Goal: Find specific page/section: Find specific page/section

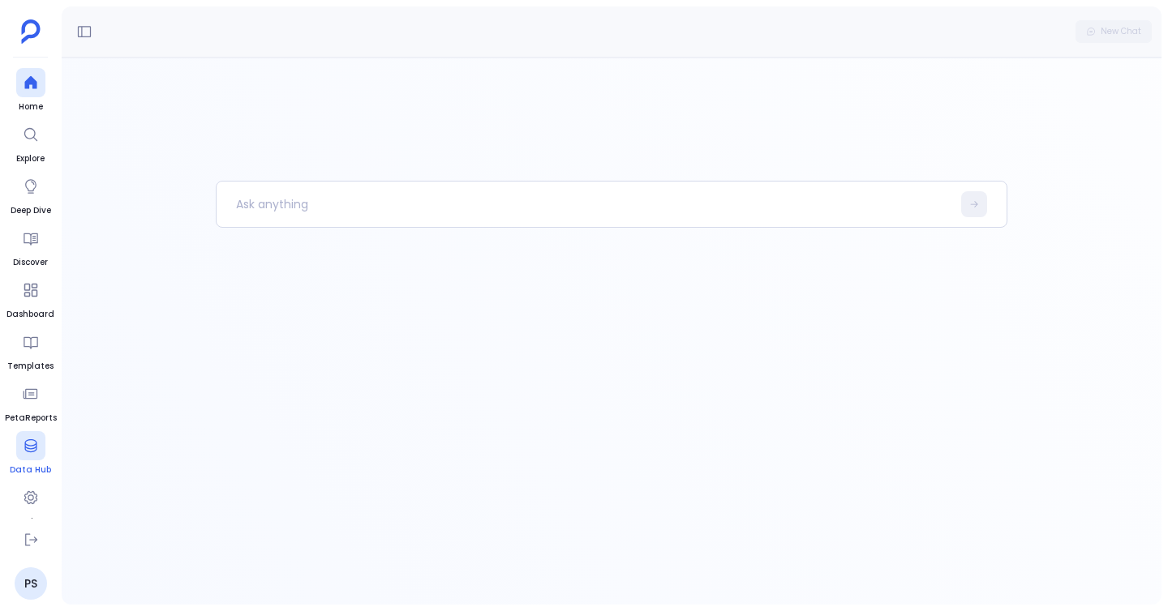
click at [21, 454] on div at bounding box center [30, 445] width 29 height 29
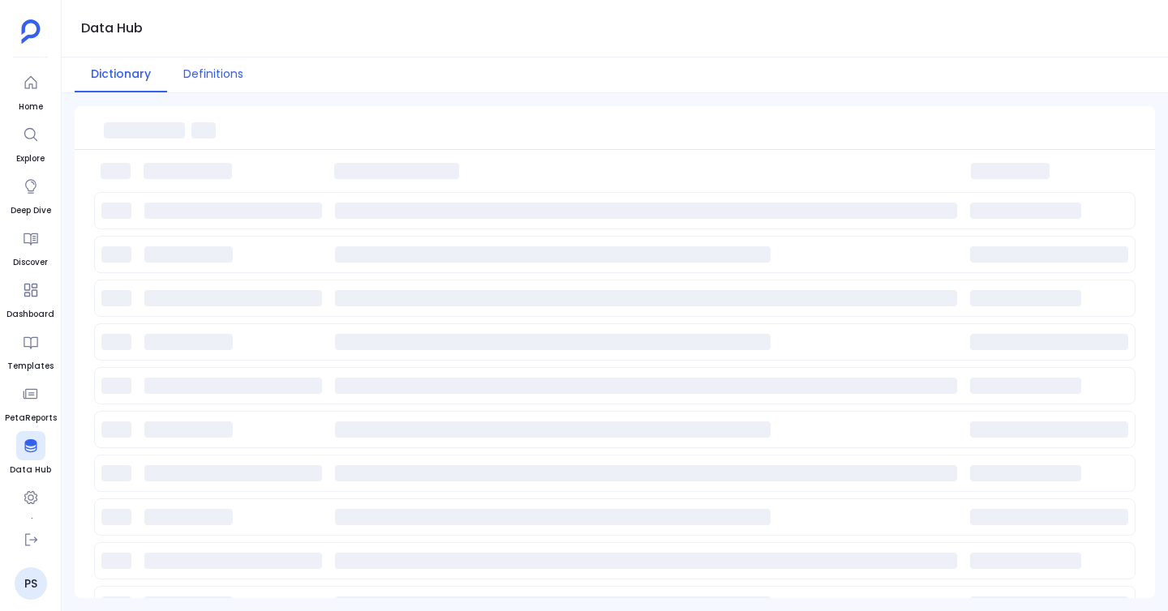
click at [227, 76] on button "Definitions" at bounding box center [213, 75] width 92 height 35
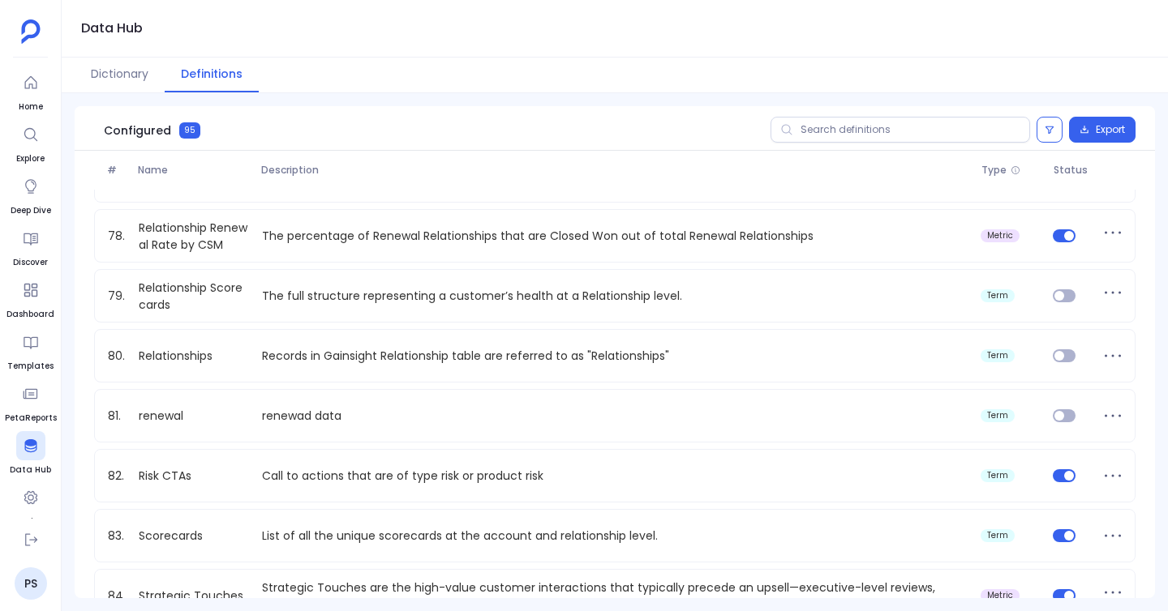
scroll to position [5298, 0]
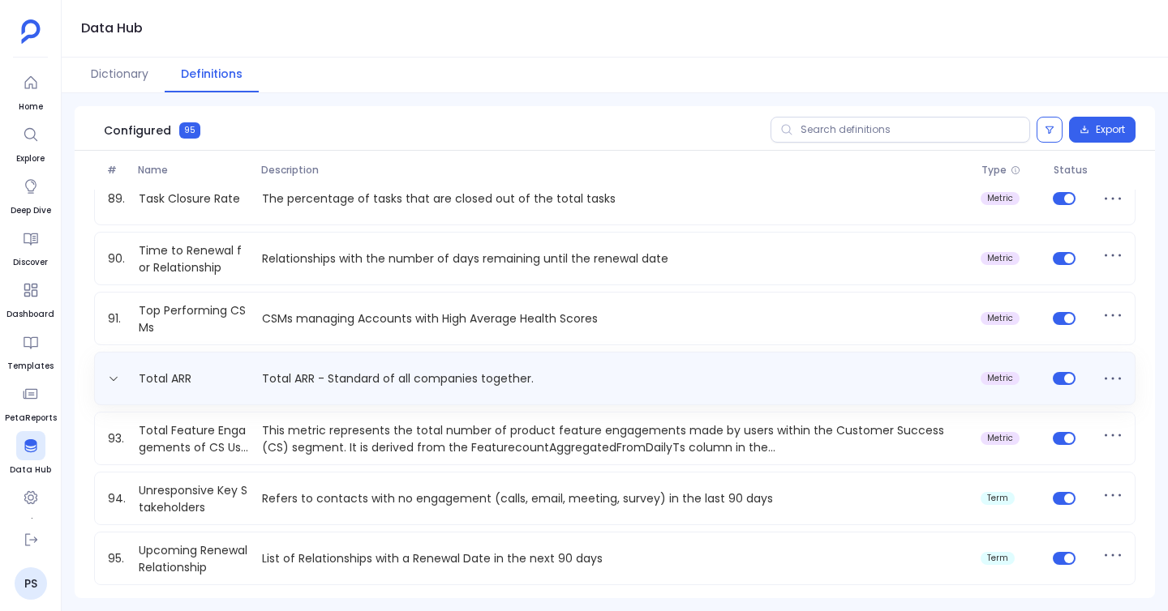
click at [358, 385] on p "Total ARR - Standard of all companies together." at bounding box center [614, 379] width 718 height 17
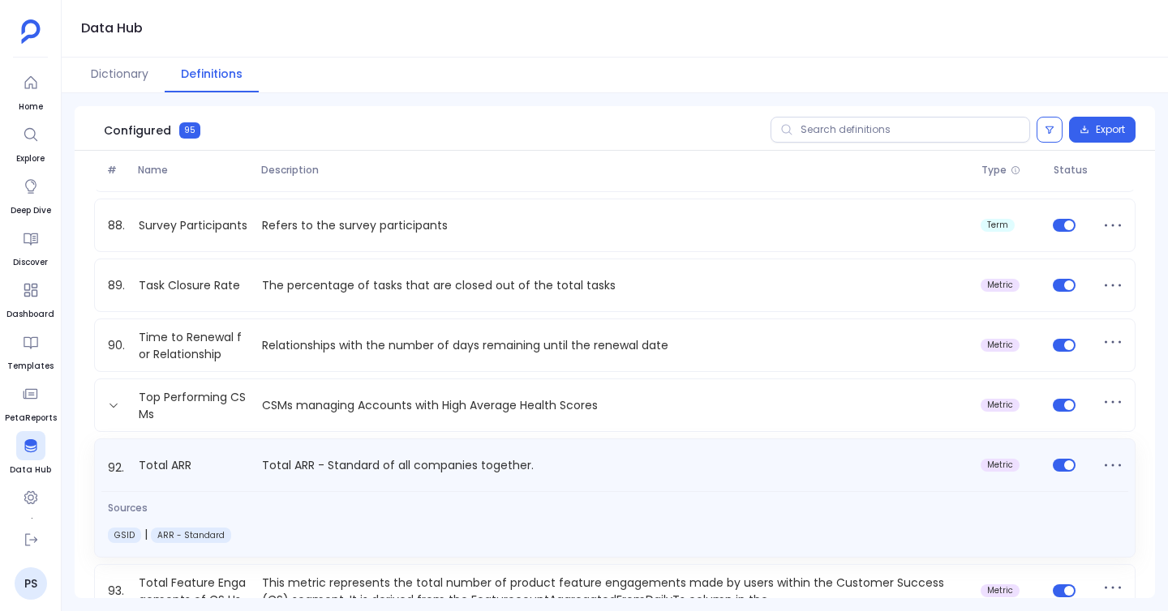
scroll to position [5193, 0]
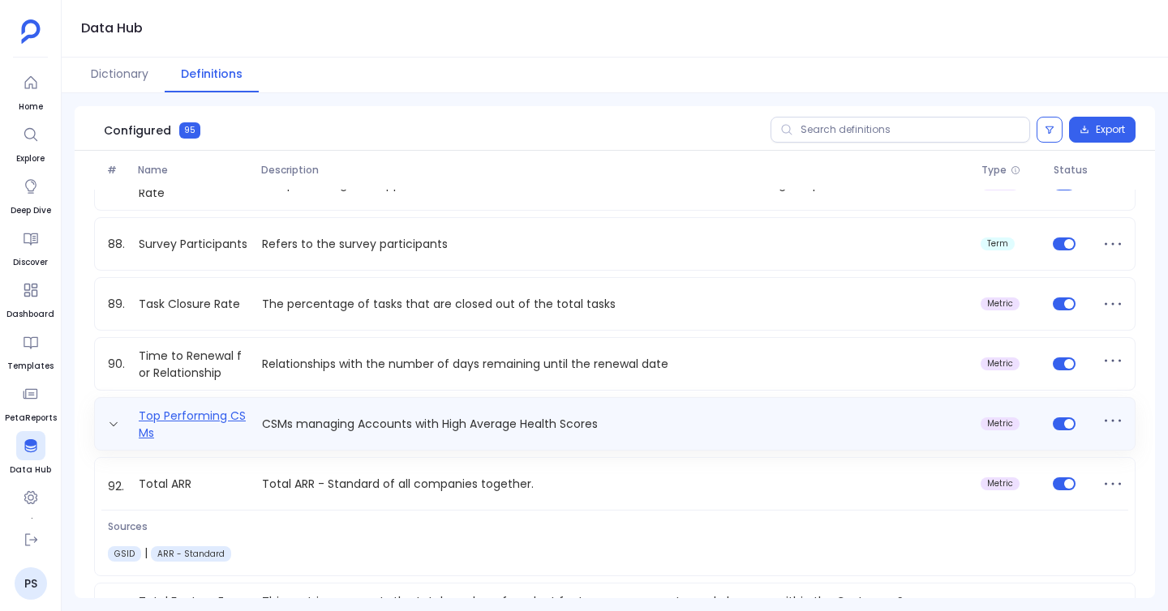
click at [171, 426] on link "Top Performing CSMs" at bounding box center [193, 424] width 123 height 32
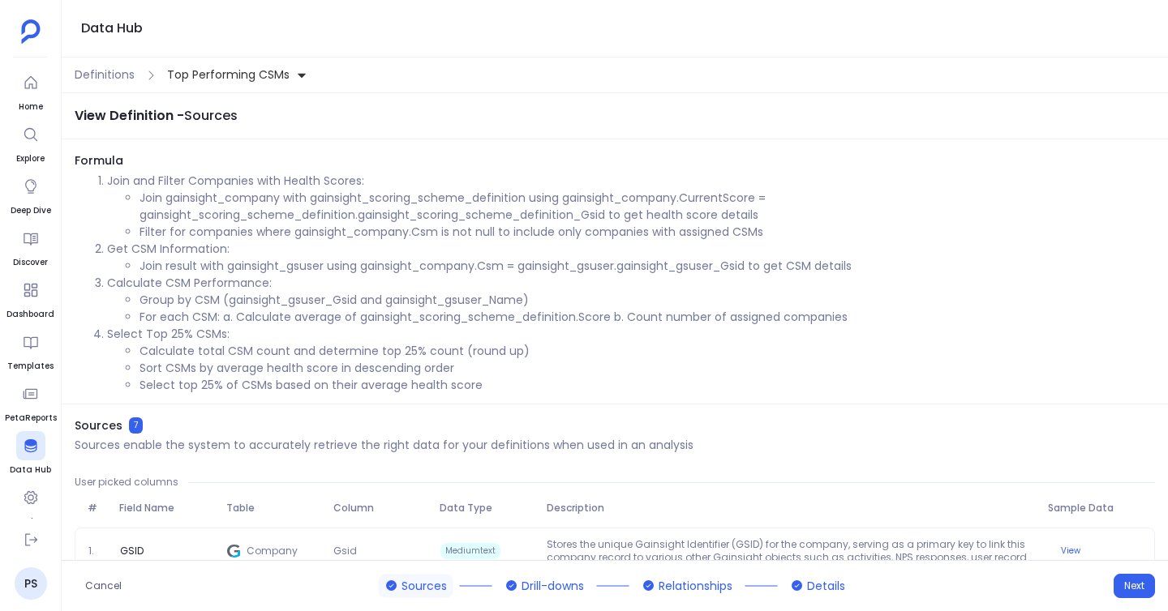
click at [228, 67] on span "Top Performing CSMs" at bounding box center [228, 74] width 122 height 17
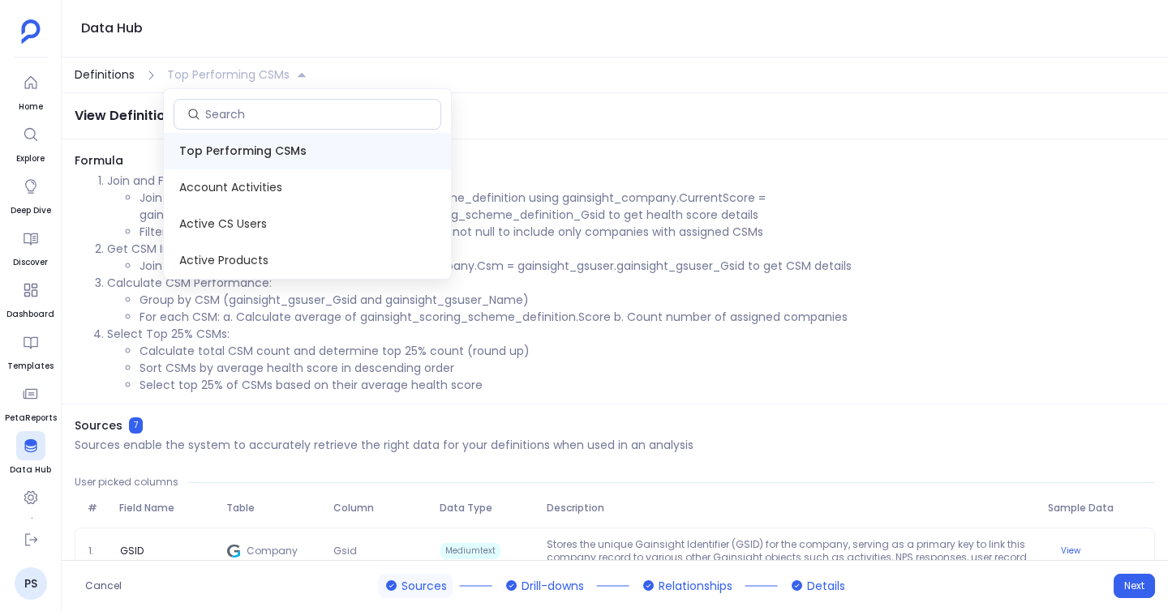
click at [94, 68] on span "Definitions" at bounding box center [105, 74] width 60 height 17
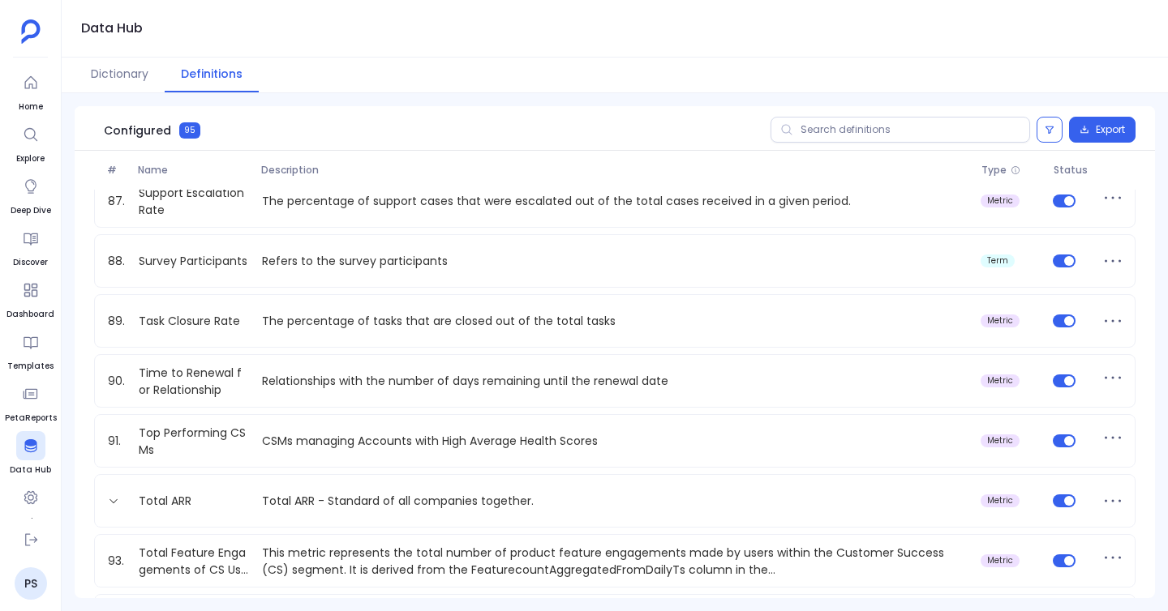
scroll to position [5172, 0]
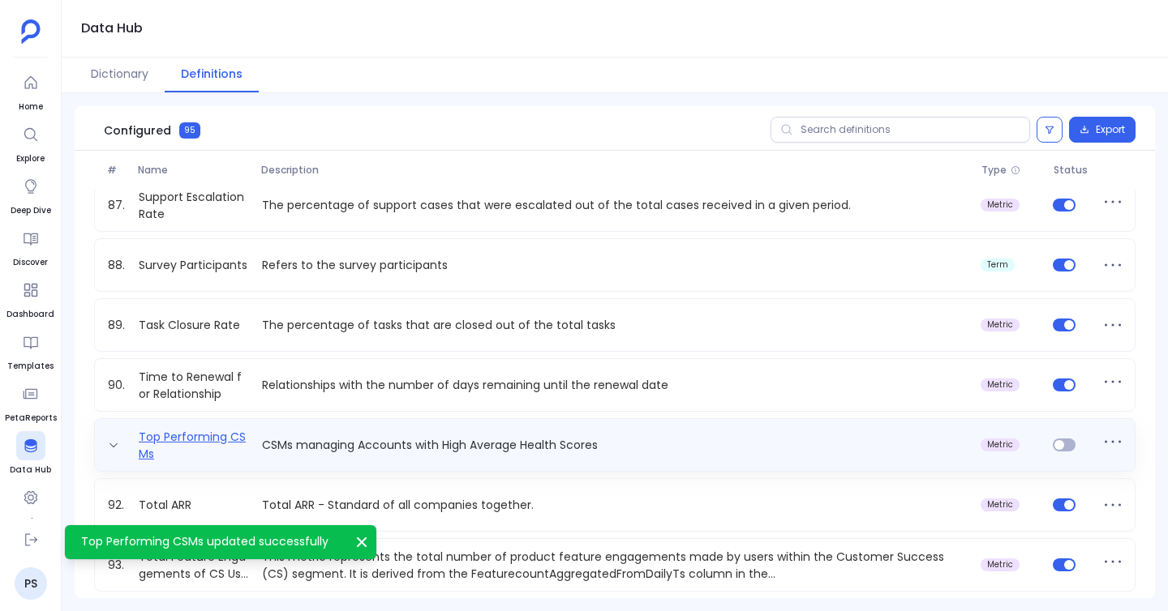
click at [195, 436] on link "Top Performing CSMs" at bounding box center [193, 445] width 123 height 32
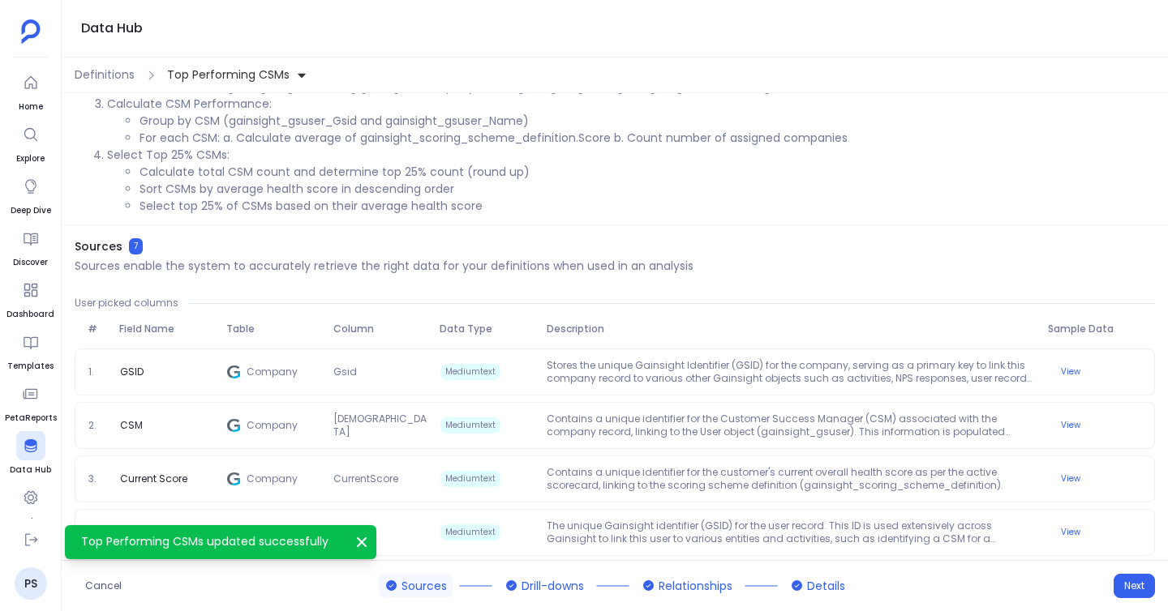
scroll to position [349, 0]
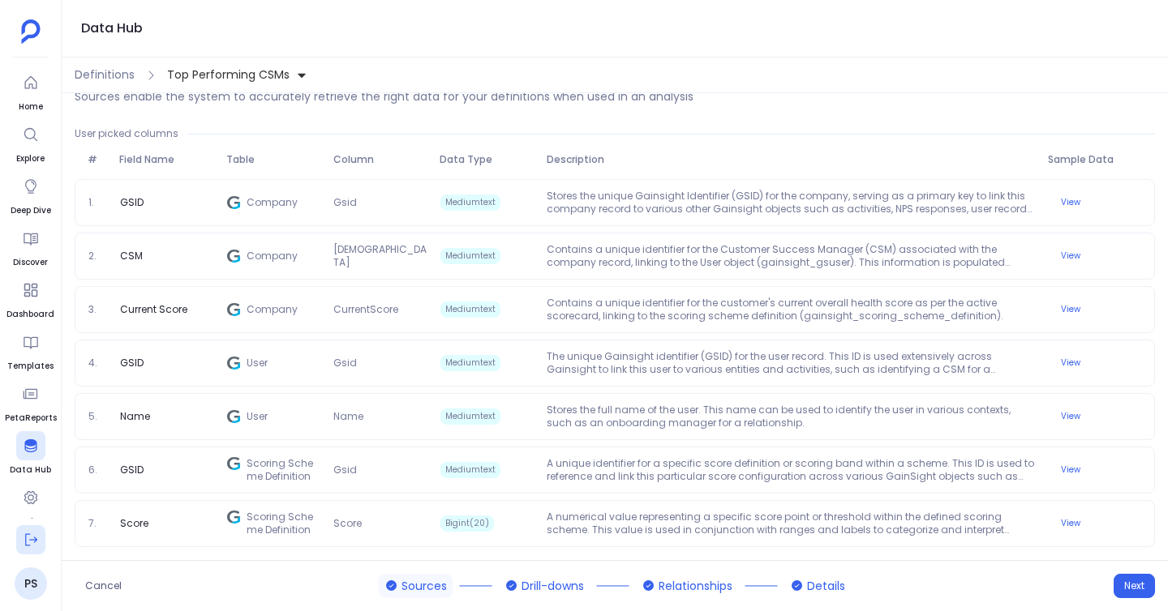
click at [31, 528] on button at bounding box center [30, 539] width 29 height 29
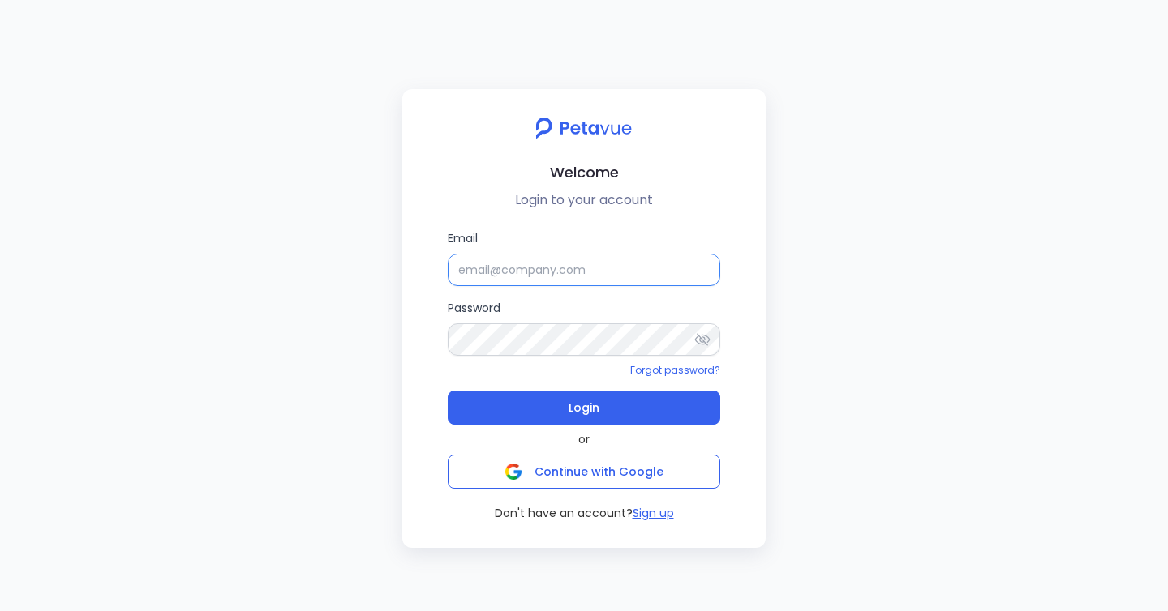
click at [525, 264] on input "Email" at bounding box center [584, 270] width 272 height 32
paste input "[EMAIL_ADDRESS][DOMAIN_NAME]"
type input "[EMAIL_ADDRESS][DOMAIN_NAME]"
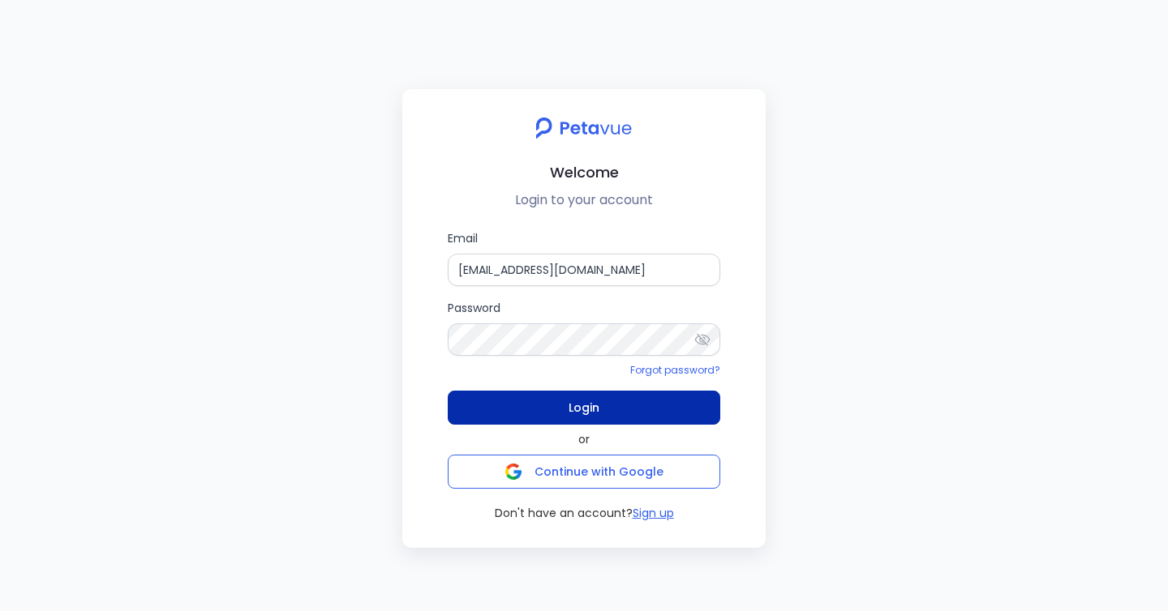
click at [562, 411] on button "Login" at bounding box center [584, 408] width 272 height 34
